Goal: Transaction & Acquisition: Book appointment/travel/reservation

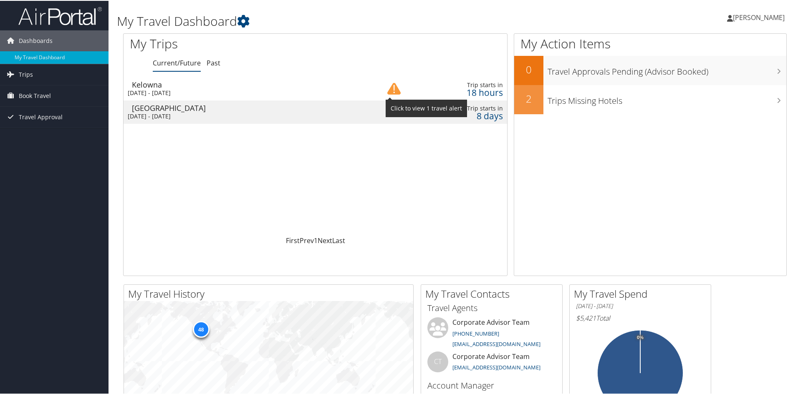
click at [390, 88] on img at bounding box center [393, 87] width 13 height 13
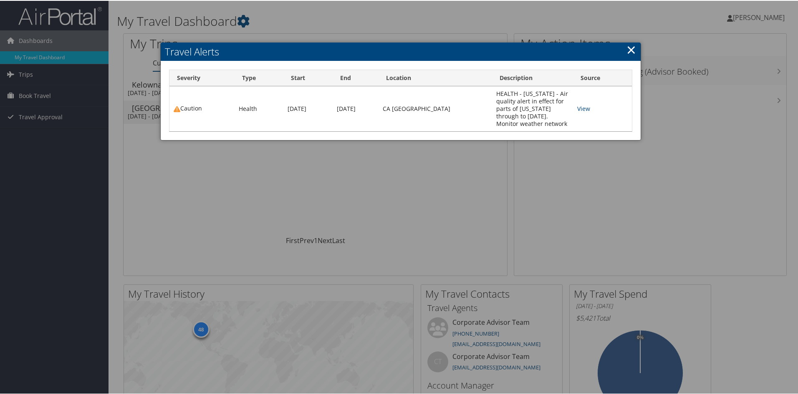
click at [627, 52] on link "×" at bounding box center [631, 48] width 10 height 17
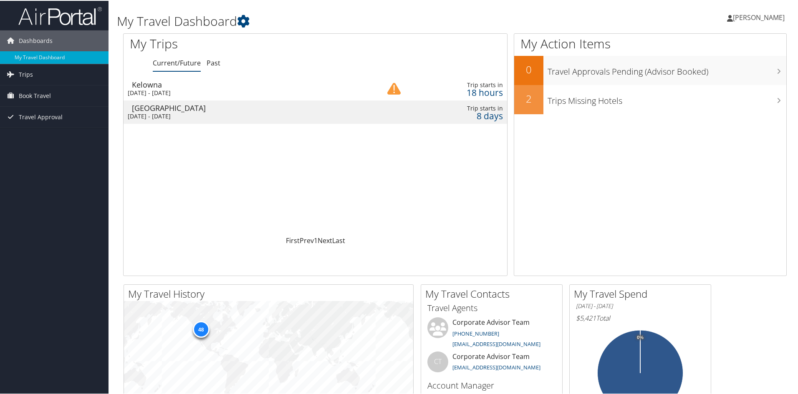
click at [160, 94] on div "[DATE] - [DATE]" at bounding box center [244, 92] width 232 height 8
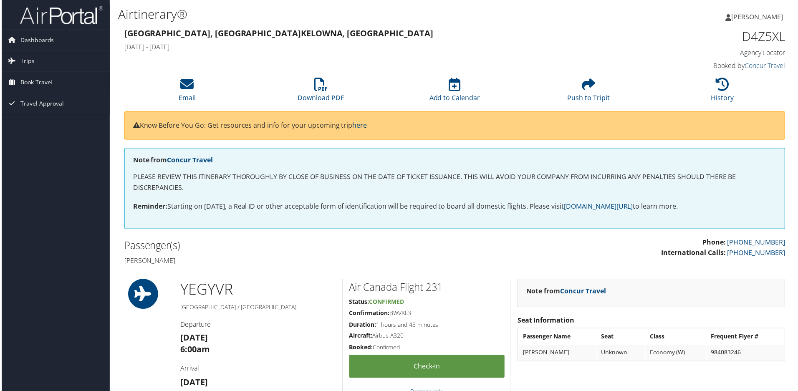
click at [39, 81] on span "Book Travel" at bounding box center [35, 82] width 32 height 21
click at [38, 121] on link "Book/Manage Online Trips" at bounding box center [54, 124] width 108 height 13
